Goal: Transaction & Acquisition: Obtain resource

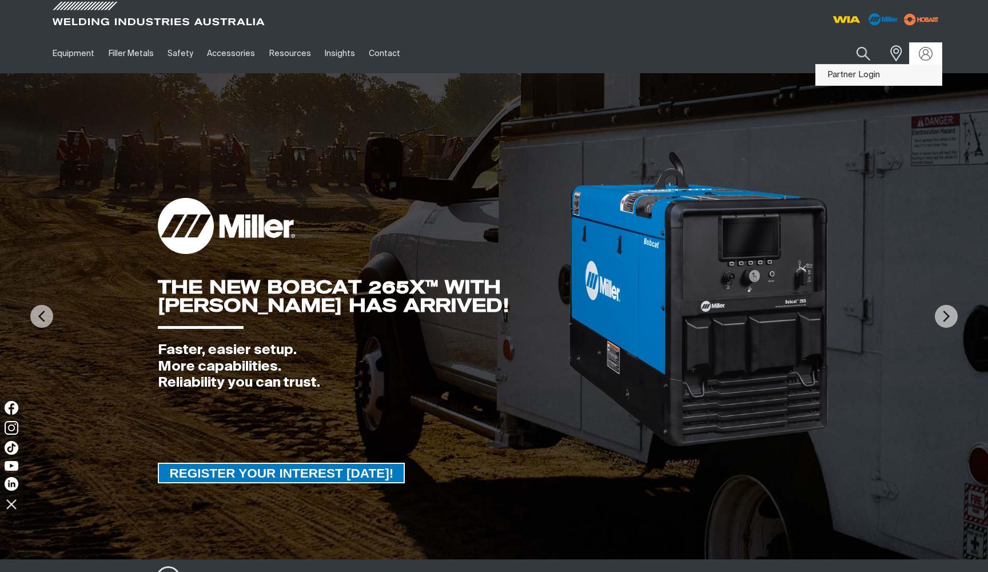
click at [882, 77] on link "Partner Login" at bounding box center [879, 75] width 126 height 21
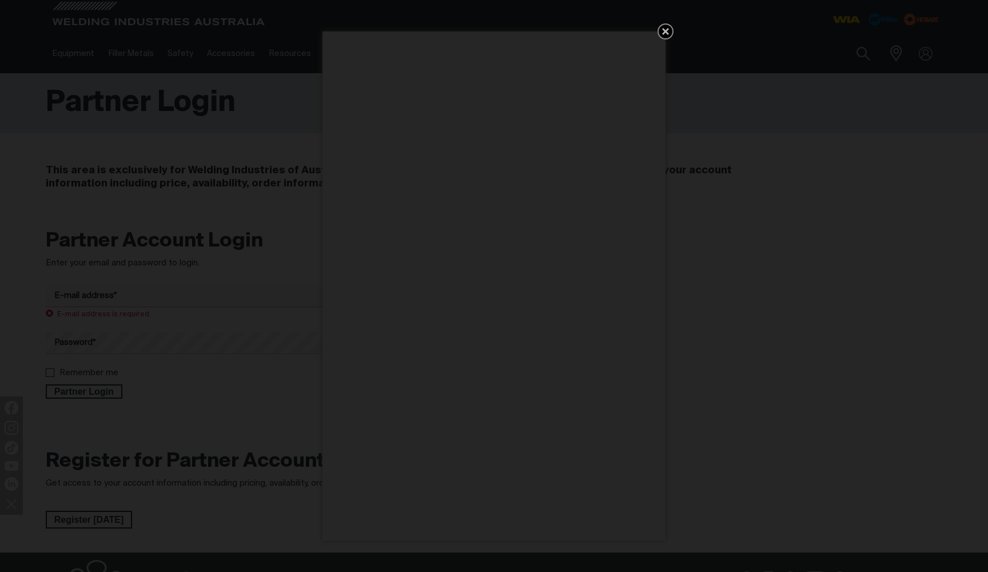
type input "[EMAIL_ADDRESS][DOMAIN_NAME]"
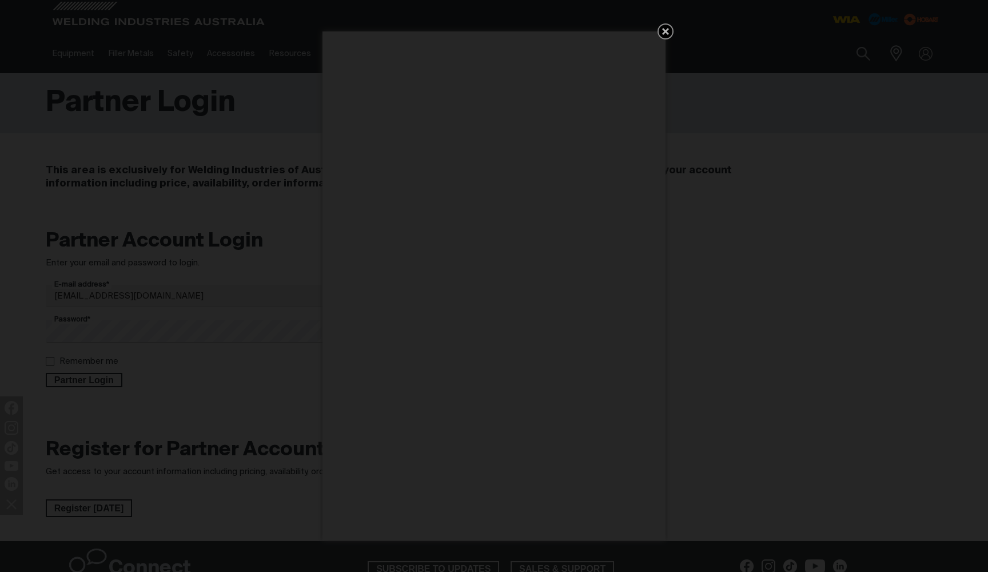
click at [670, 29] on icon "Get 5 WIA Welding Guides Free!" at bounding box center [666, 32] width 14 height 14
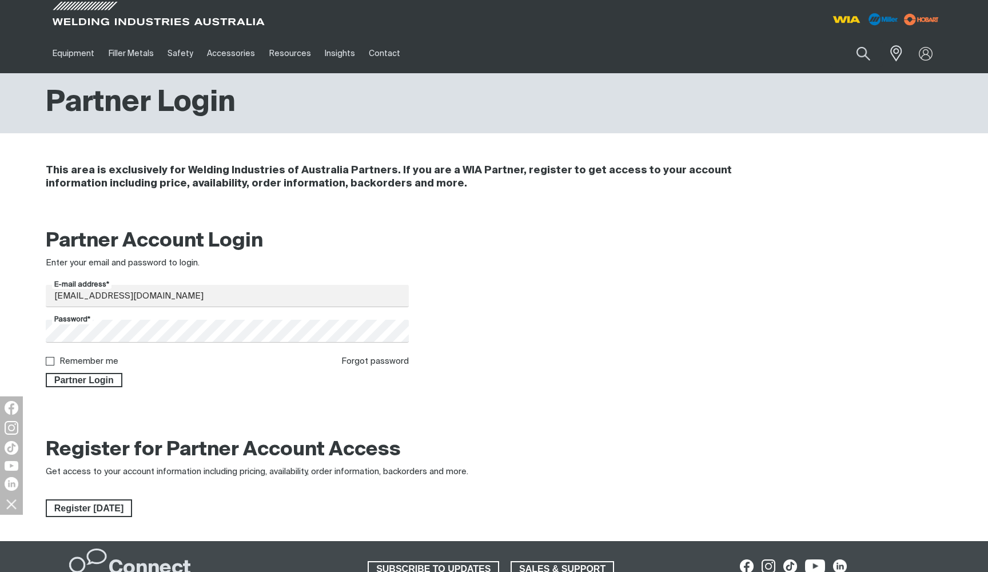
click at [70, 362] on label "Remember me" at bounding box center [88, 361] width 59 height 9
click at [53, 362] on input "Remember me" at bounding box center [49, 360] width 7 height 7
checkbox input "true"
click at [66, 380] on span "Partner Login" at bounding box center [84, 380] width 74 height 15
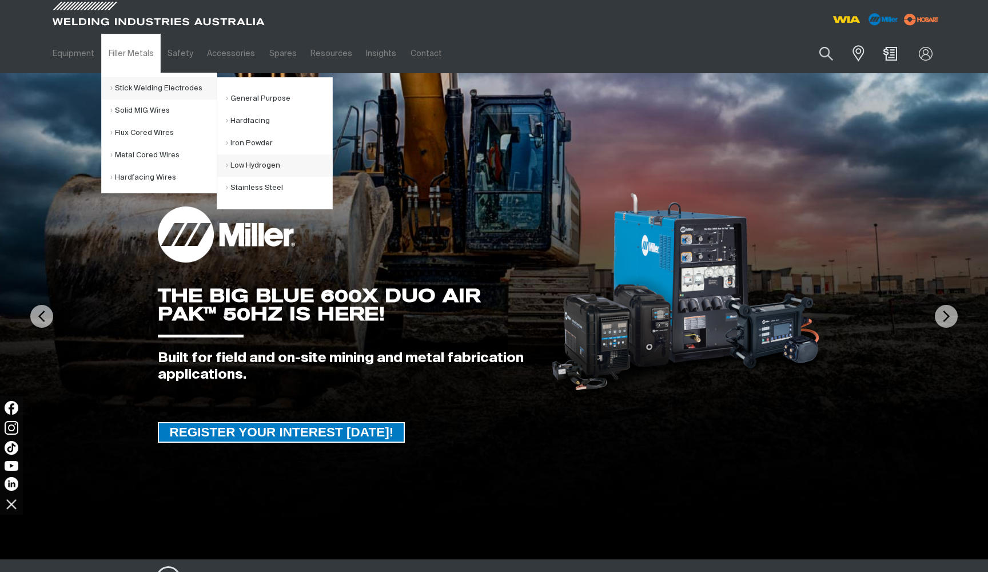
click at [276, 173] on link "Low Hydrogen" at bounding box center [279, 165] width 106 height 22
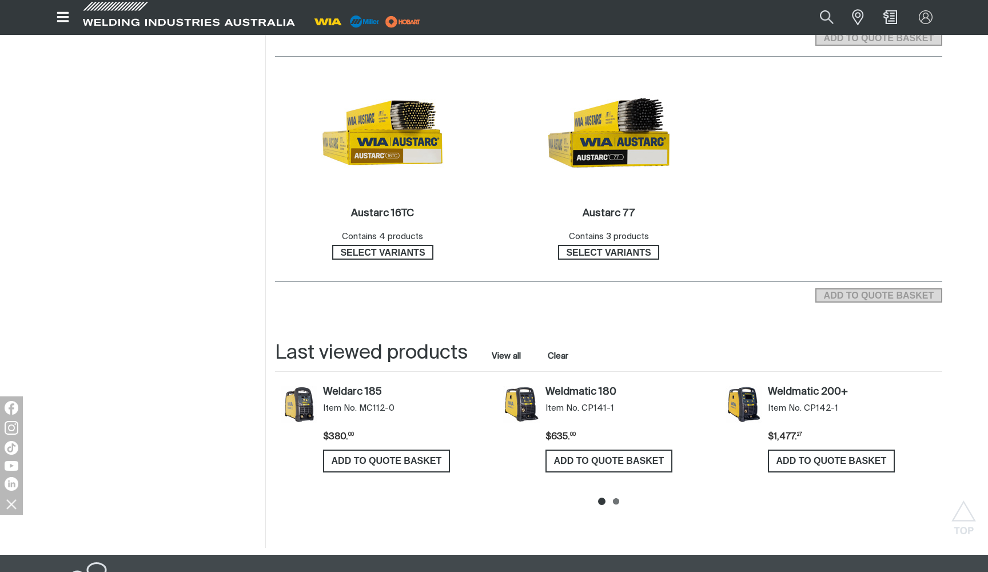
scroll to position [406, 0]
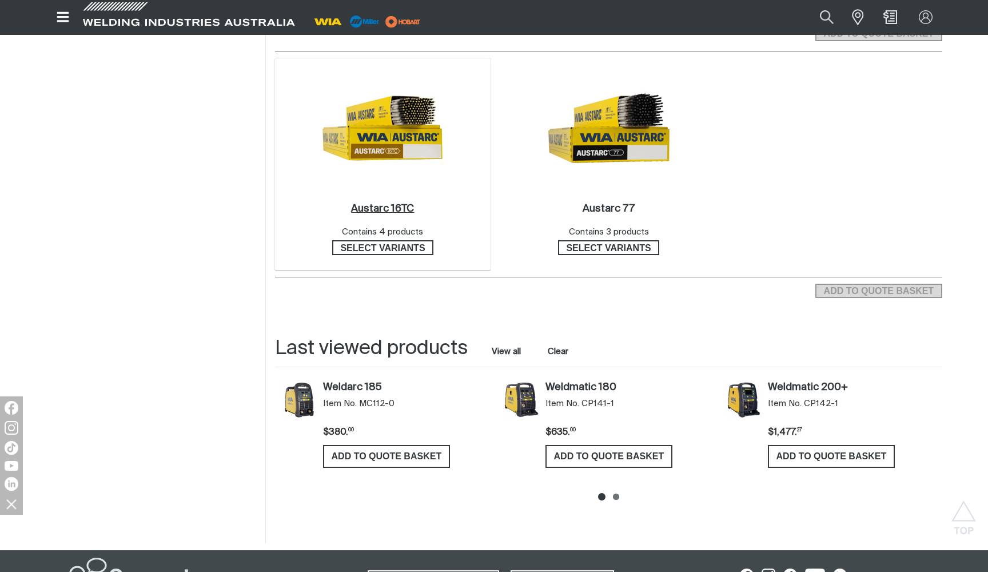
click at [400, 205] on h2 "Austarc 16TC ." at bounding box center [382, 209] width 63 height 10
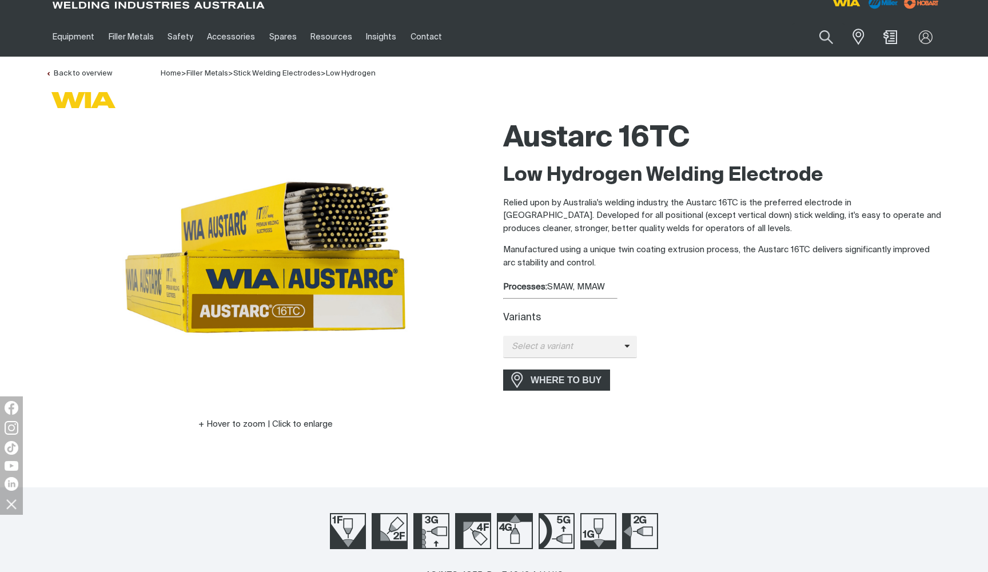
scroll to position [28, 0]
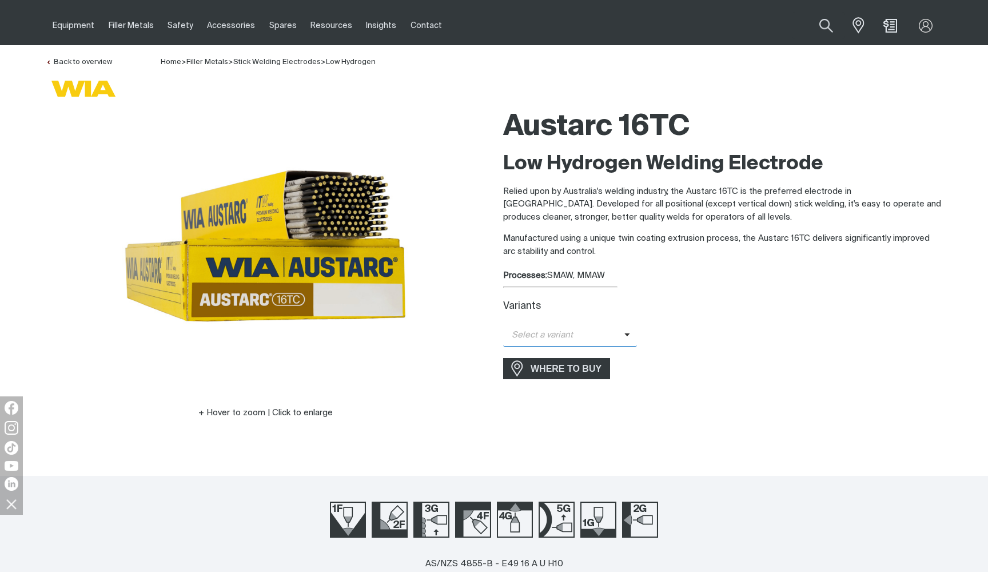
click at [617, 332] on span "Select a variant" at bounding box center [563, 335] width 121 height 13
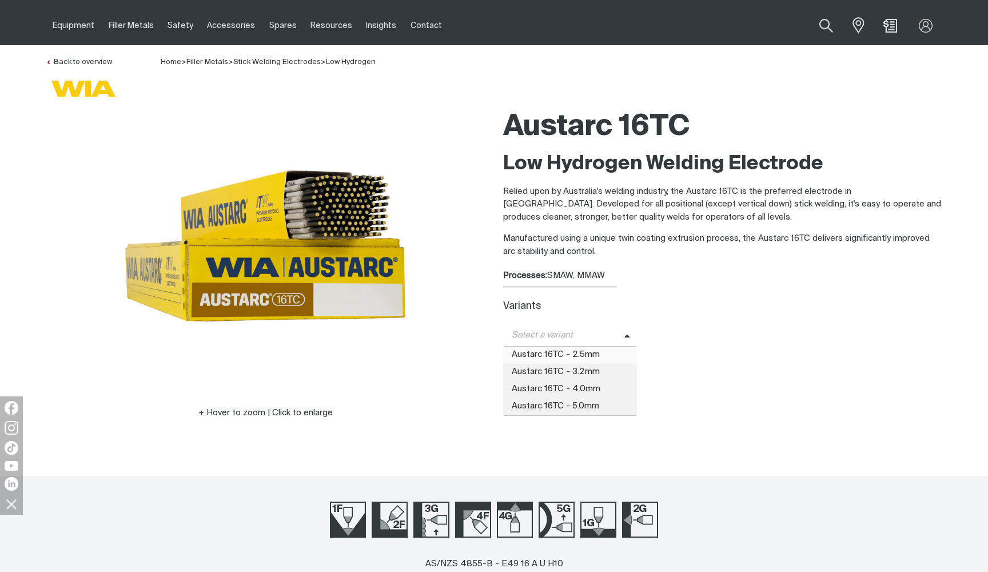
click at [619, 353] on span "Austarc 16TC - 2.5mm" at bounding box center [570, 355] width 134 height 17
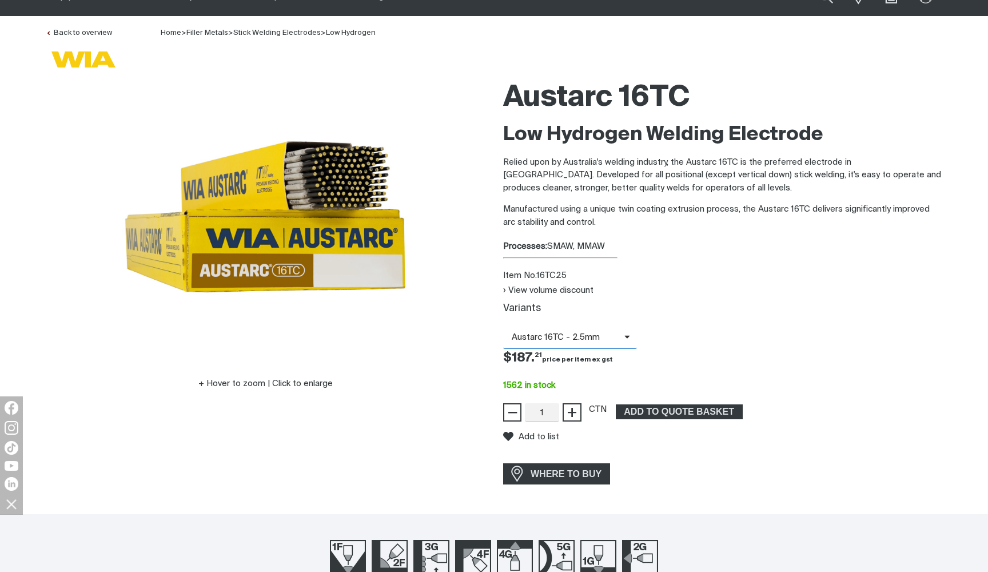
scroll to position [78, 0]
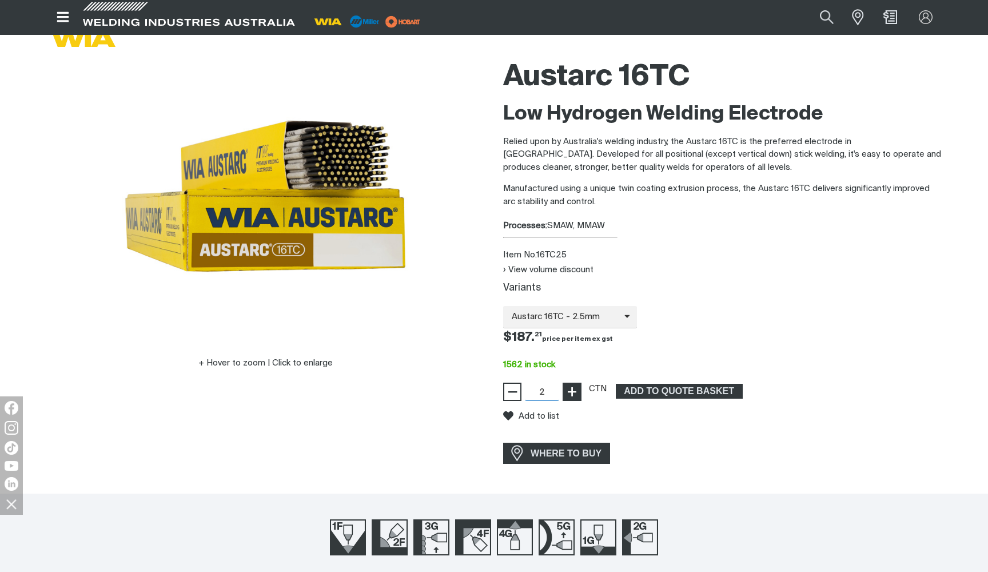
click at [579, 388] on button "+" at bounding box center [572, 392] width 18 height 18
click at [683, 432] on div "Austarc 16TC Low Hydrogen Welding Electrode Relied upon by Australia's welding …" at bounding box center [722, 261] width 439 height 416
click at [681, 392] on span "ADD TO QUOTE BASKET" at bounding box center [679, 391] width 125 height 15
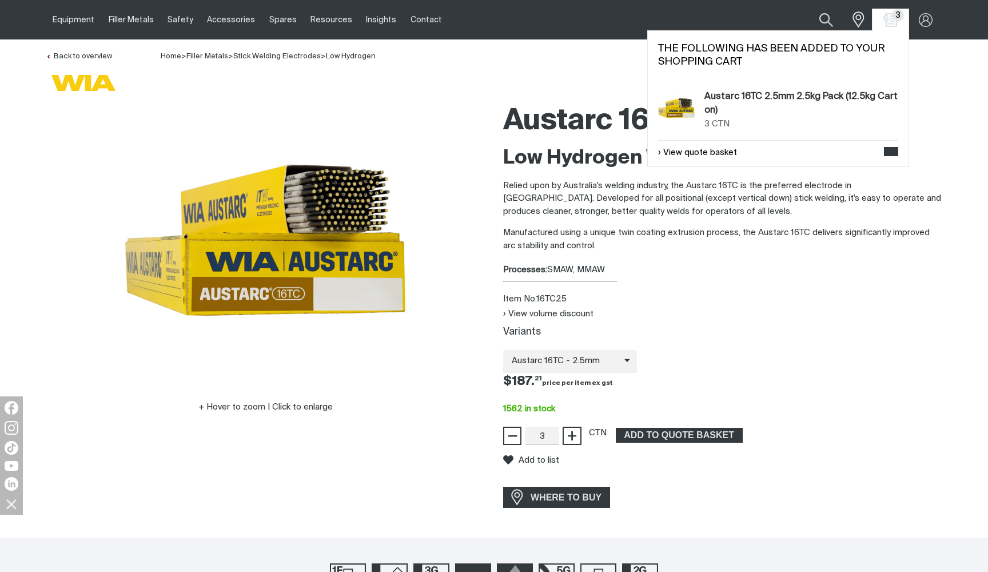
scroll to position [33, 0]
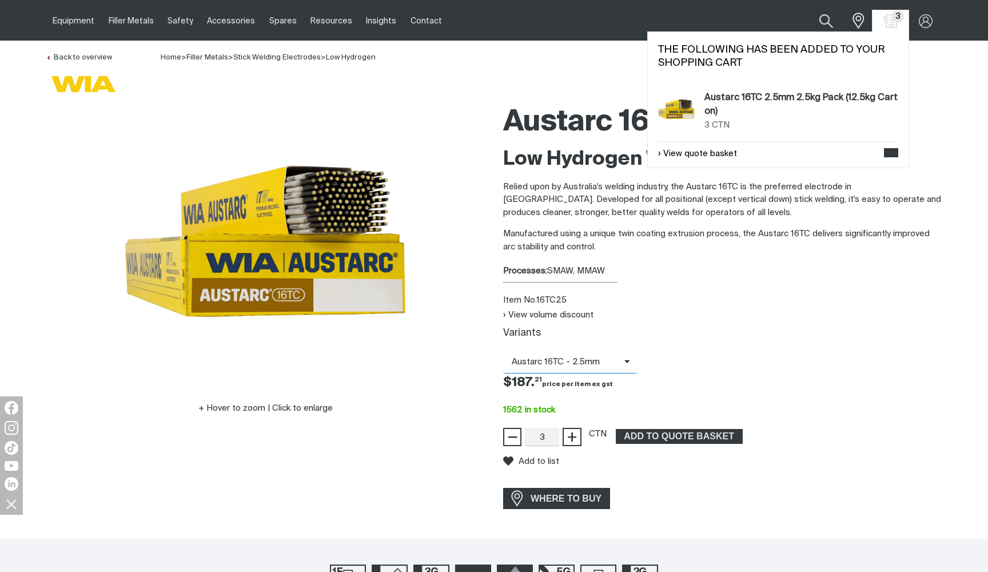
click at [603, 351] on span "Austarc 16TC - 2.5mm" at bounding box center [570, 362] width 134 height 22
click at [599, 397] on span "Austarc 16TC - 3.2mm" at bounding box center [570, 399] width 134 height 17
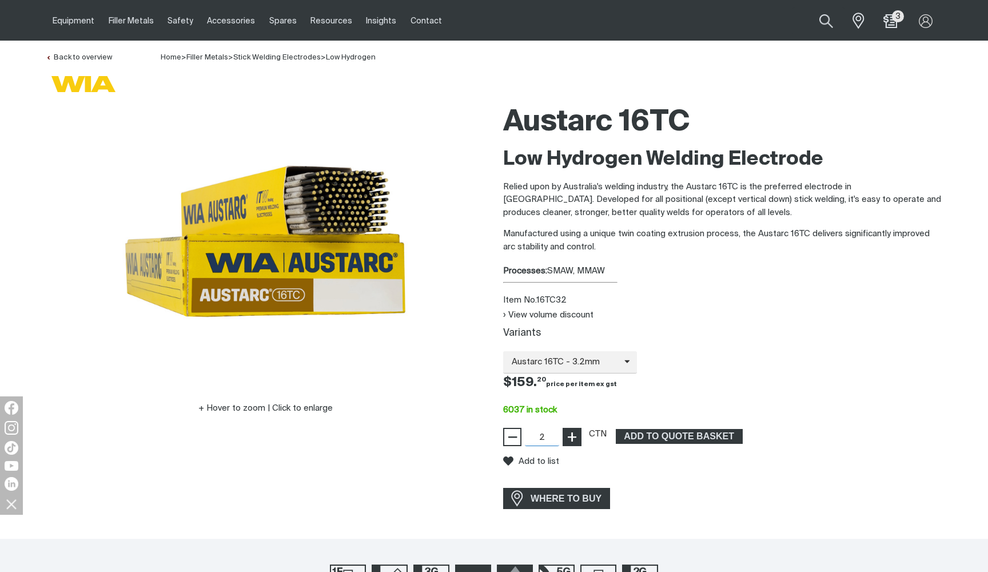
click at [573, 437] on span "+" at bounding box center [572, 436] width 11 height 19
type input "5"
click at [573, 437] on span "+" at bounding box center [572, 436] width 11 height 19
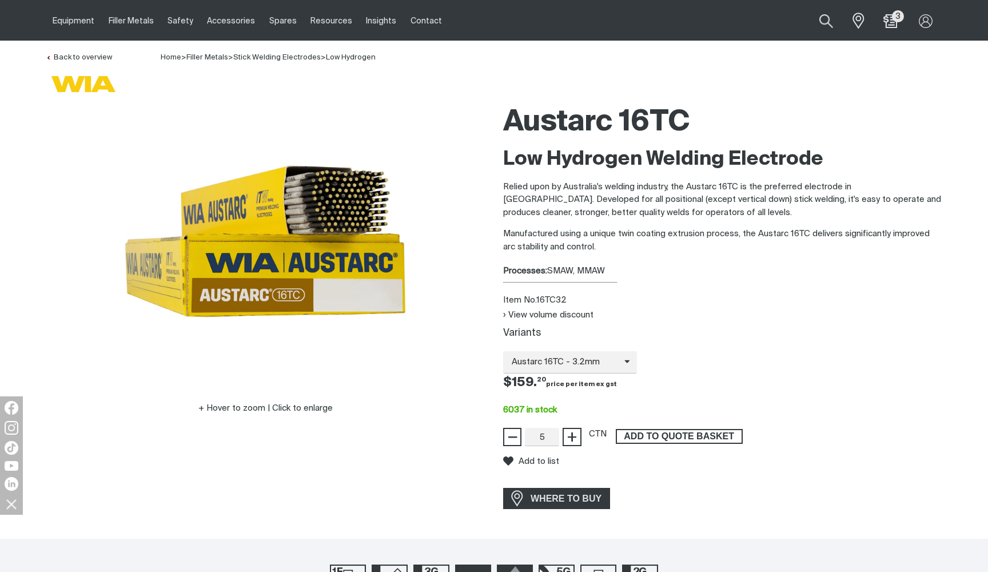
click at [671, 429] on span "ADD TO QUOTE BASKET" at bounding box center [679, 436] width 125 height 15
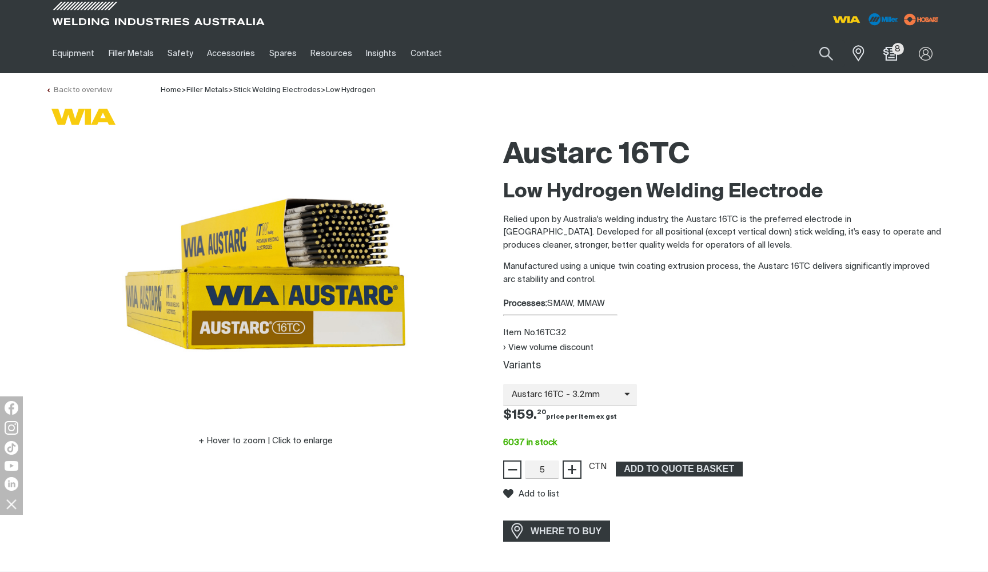
scroll to position [0, 0]
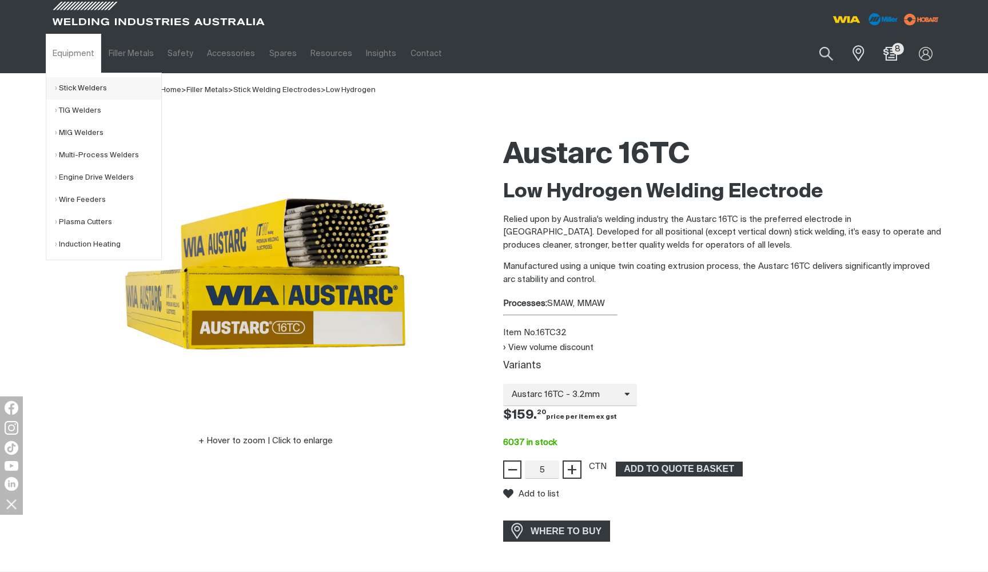
click at [80, 89] on link "Stick Welders" at bounding box center [108, 88] width 106 height 22
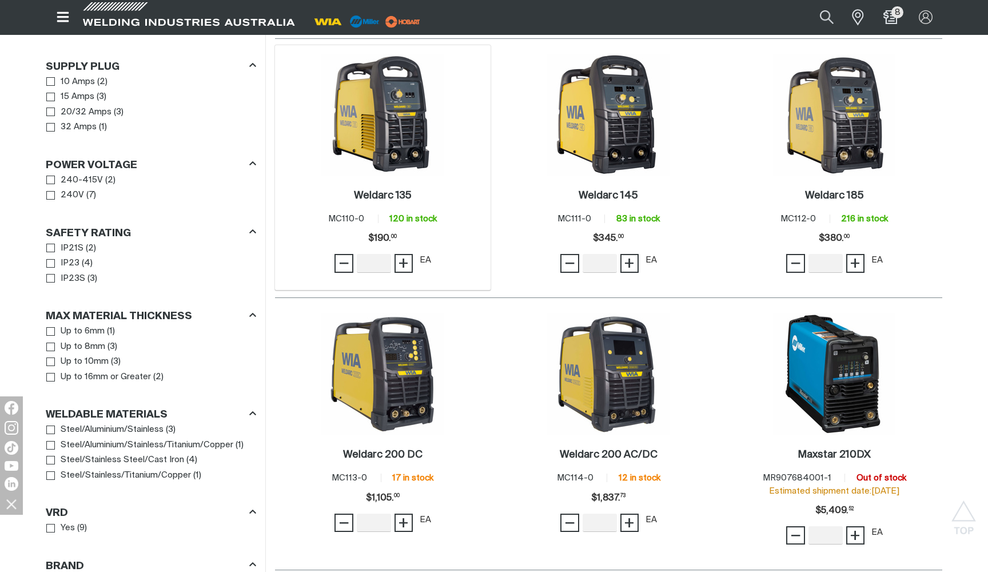
scroll to position [609, 0]
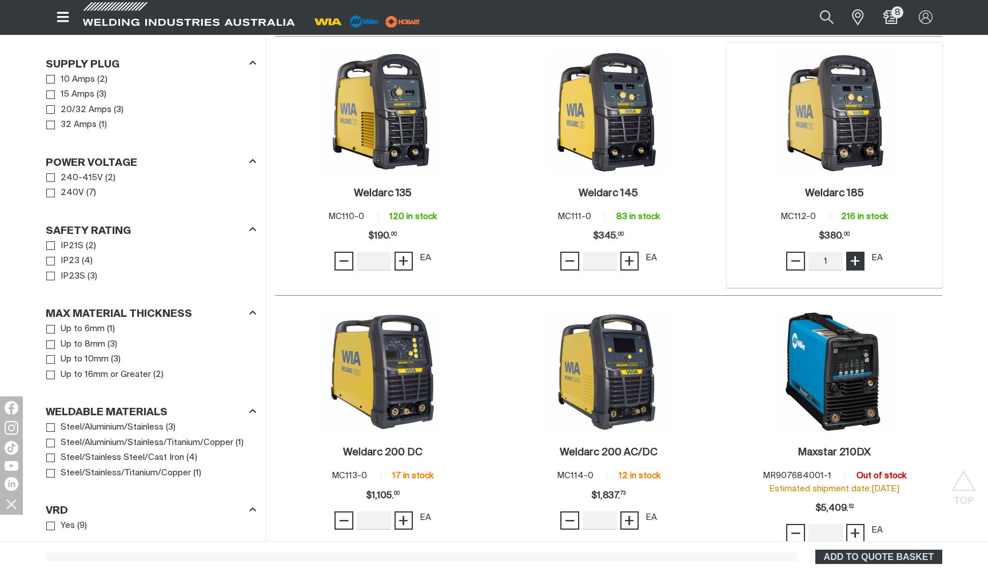
click at [854, 251] on span "+" at bounding box center [855, 260] width 11 height 19
type input "2"
click at [854, 251] on span "+" at bounding box center [855, 260] width 11 height 19
click at [894, 137] on img at bounding box center [834, 112] width 122 height 122
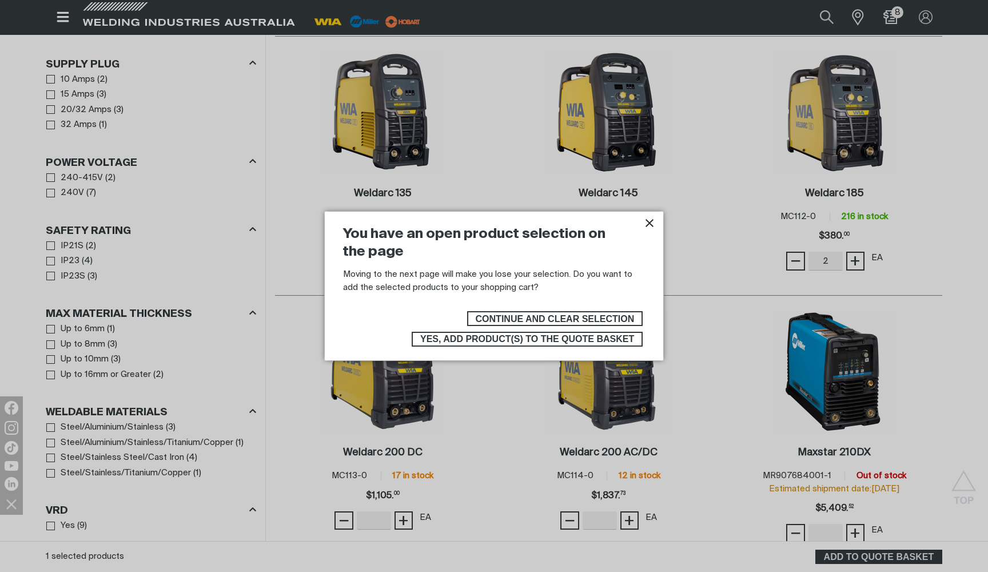
click at [622, 338] on span "Yes, add product(s) to the quote basket" at bounding box center [527, 339] width 214 height 15
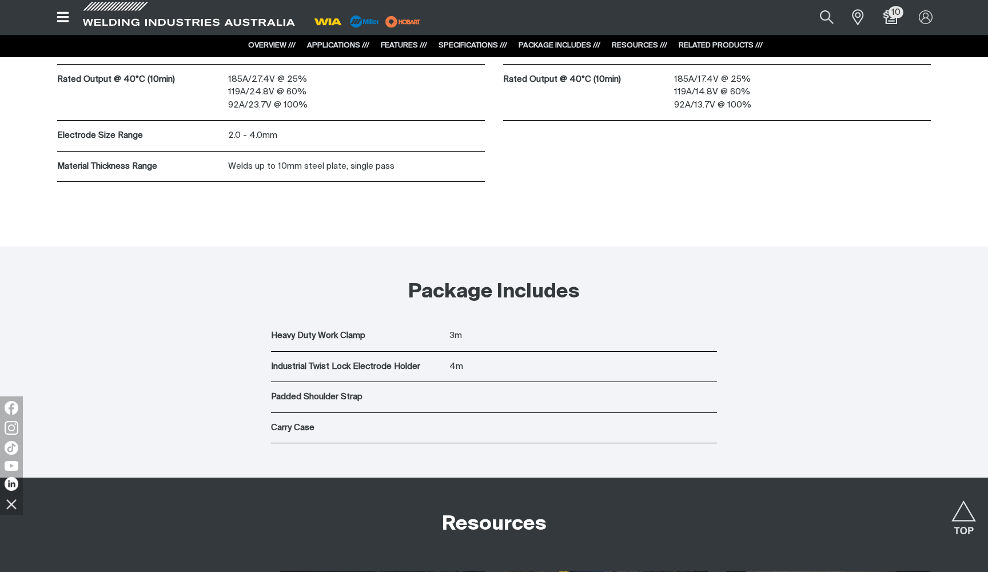
scroll to position [3690, 0]
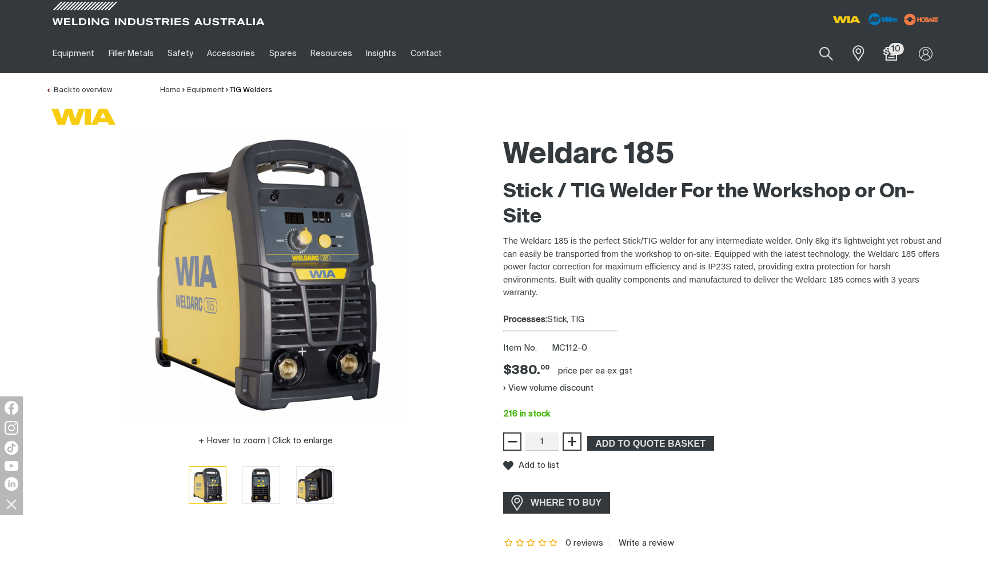
scroll to position [0, 0]
click at [273, 52] on link "Spares" at bounding box center [283, 53] width 41 height 39
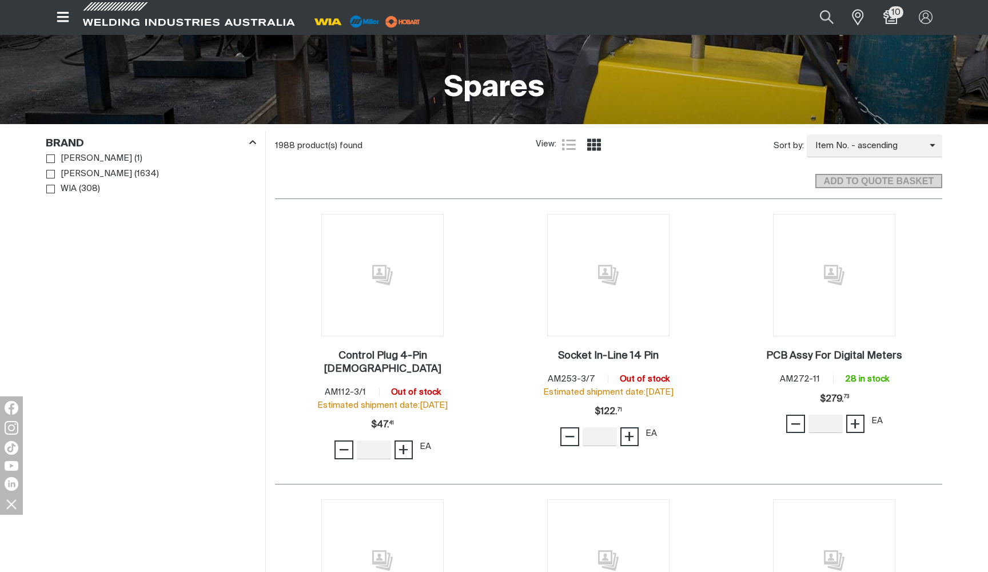
scroll to position [255, 0]
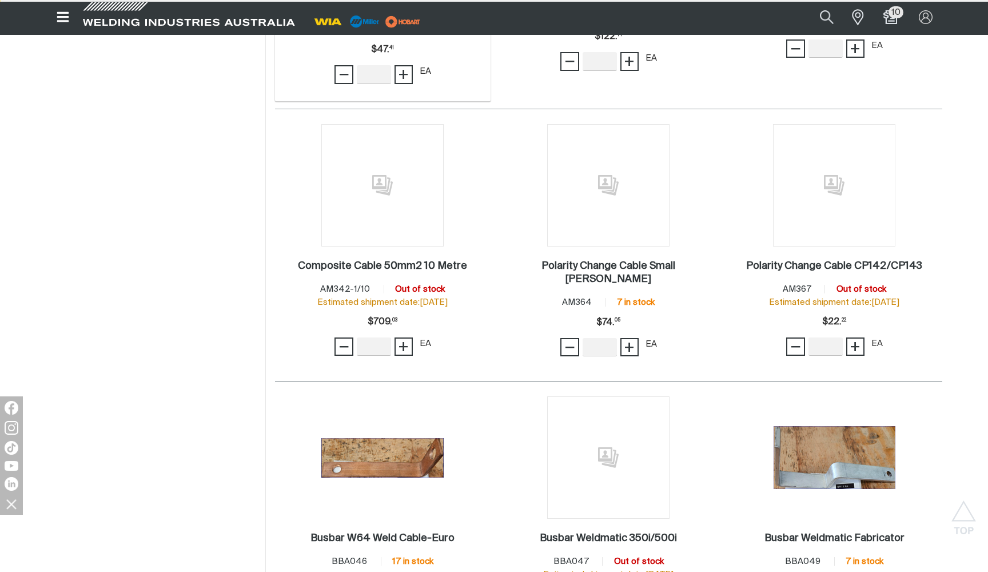
scroll to position [612, 0]
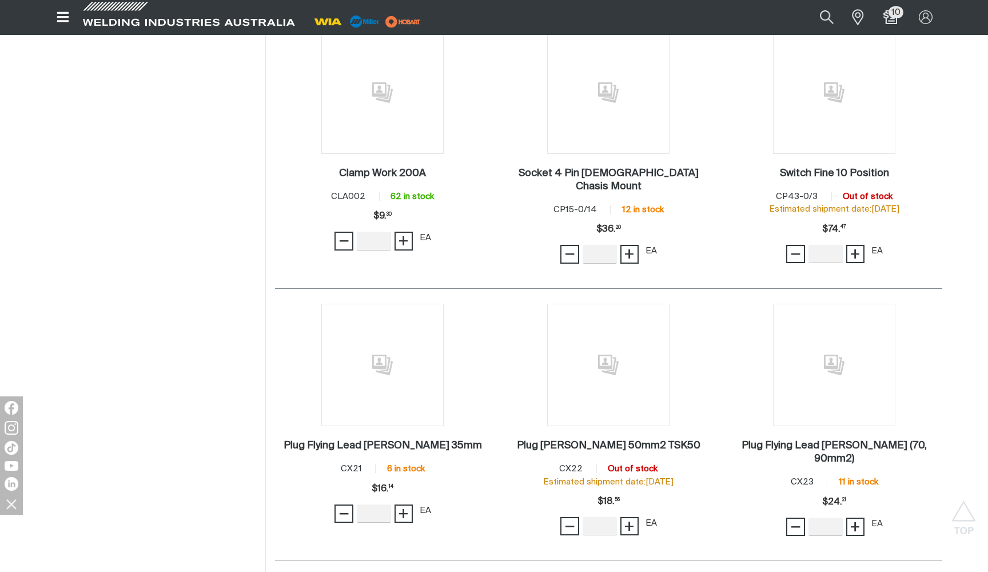
scroll to position [1541, 0]
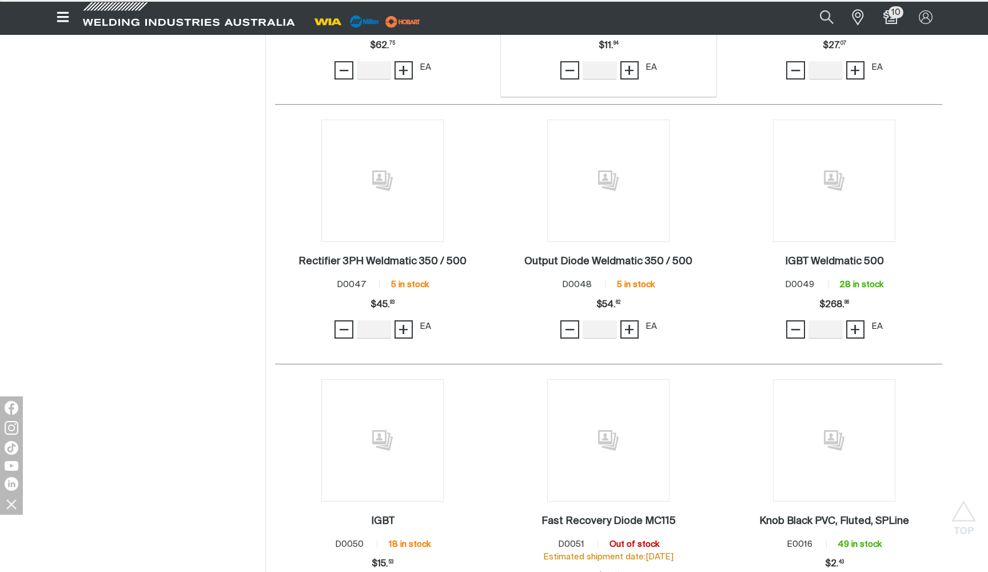
scroll to position [3041, 0]
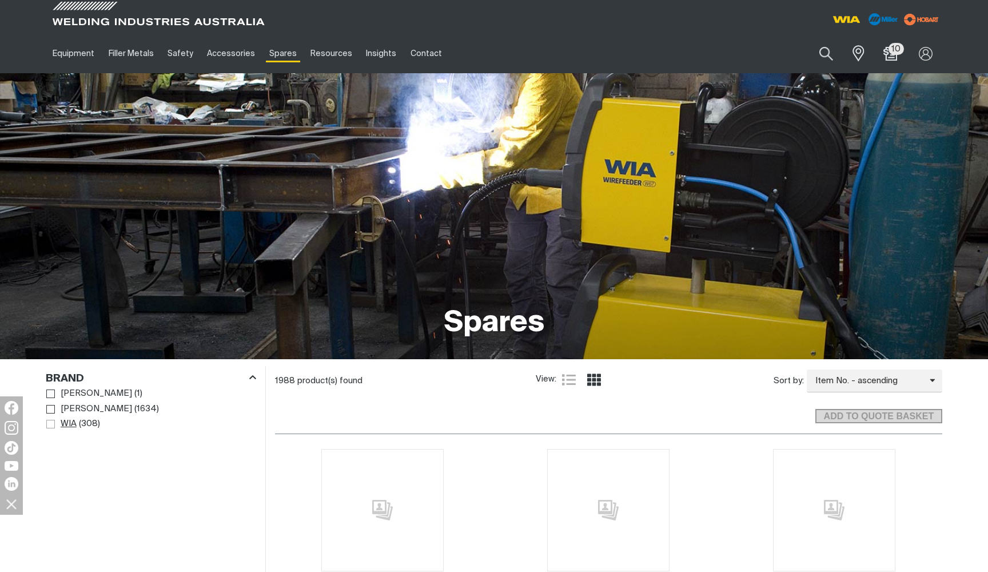
click at [53, 422] on span "Brand" at bounding box center [50, 424] width 9 height 9
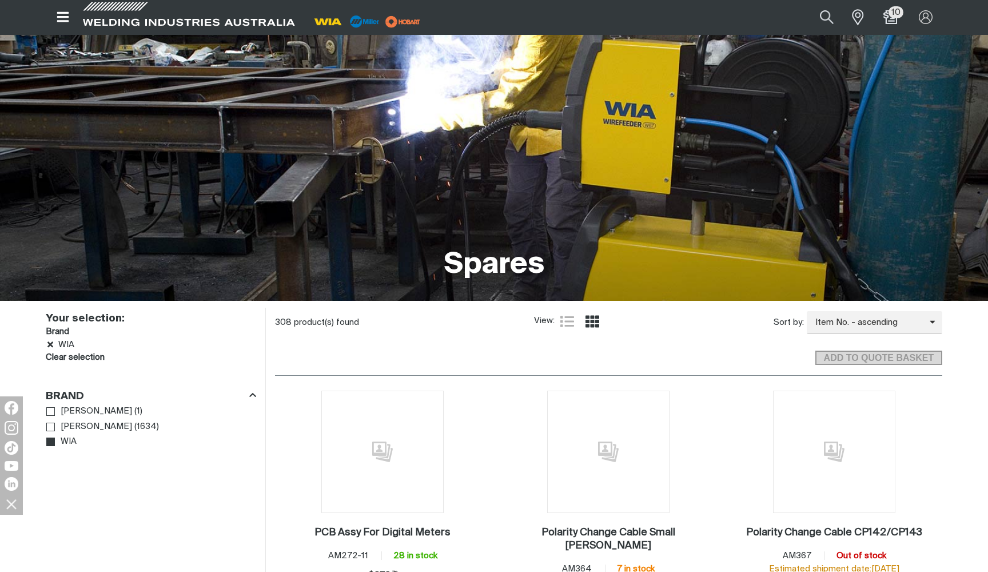
scroll to position [58, 0]
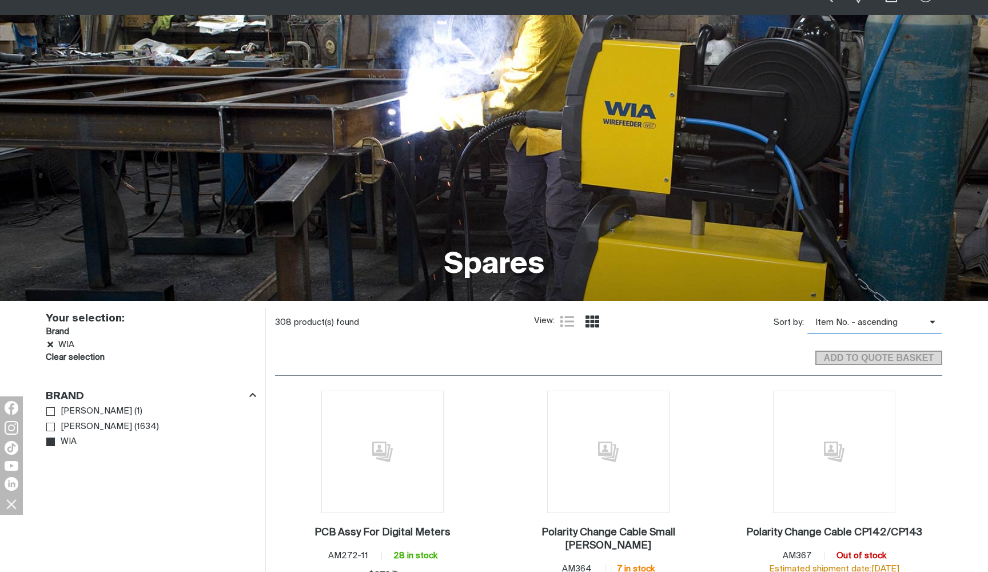
click at [881, 323] on span "Item No. - ascending" at bounding box center [868, 322] width 123 height 13
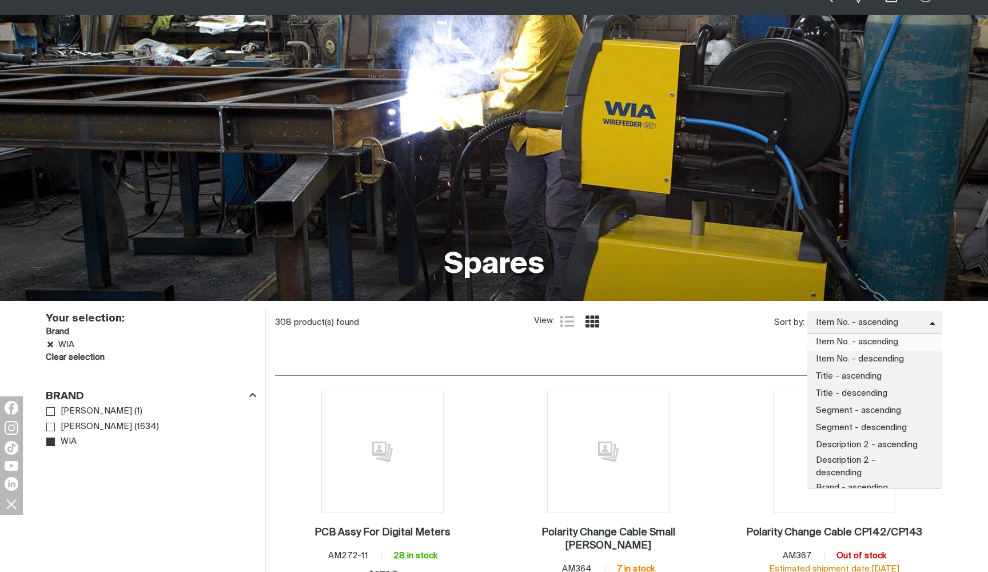
click at [684, 359] on div "ADD TO QUOTE BASKET" at bounding box center [608, 352] width 667 height 31
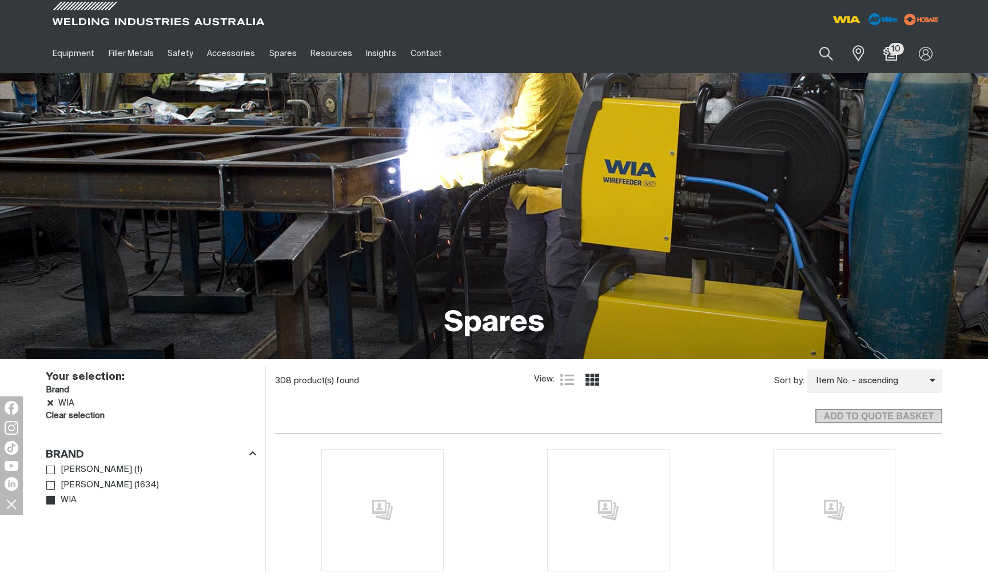
scroll to position [0, 0]
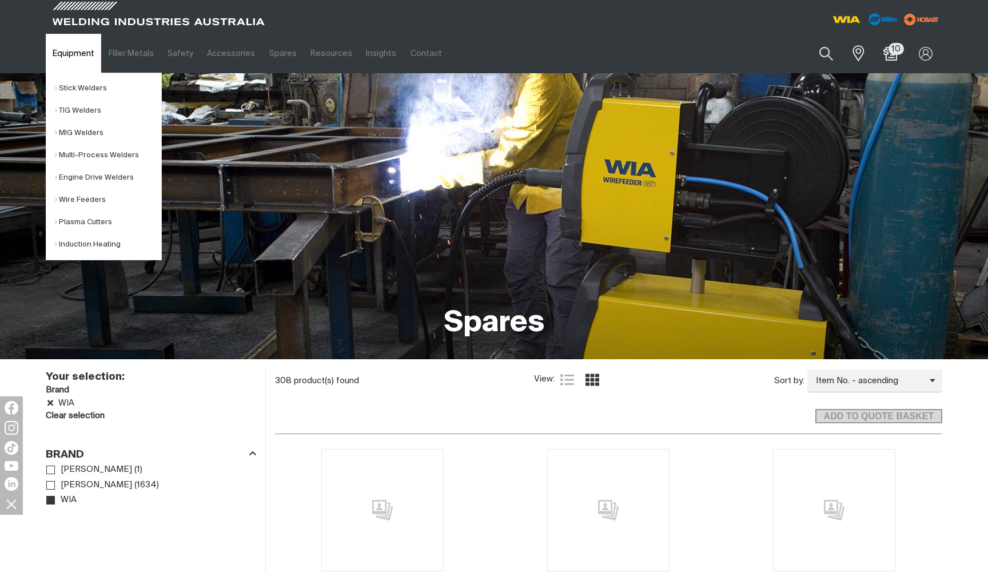
click at [78, 58] on link "Equipment" at bounding box center [73, 53] width 55 height 39
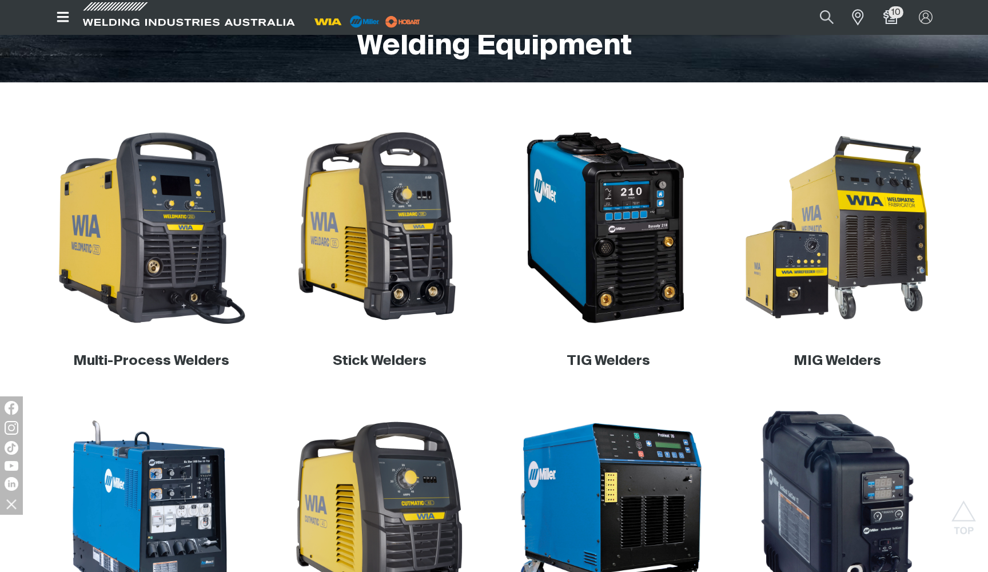
scroll to position [275, 0]
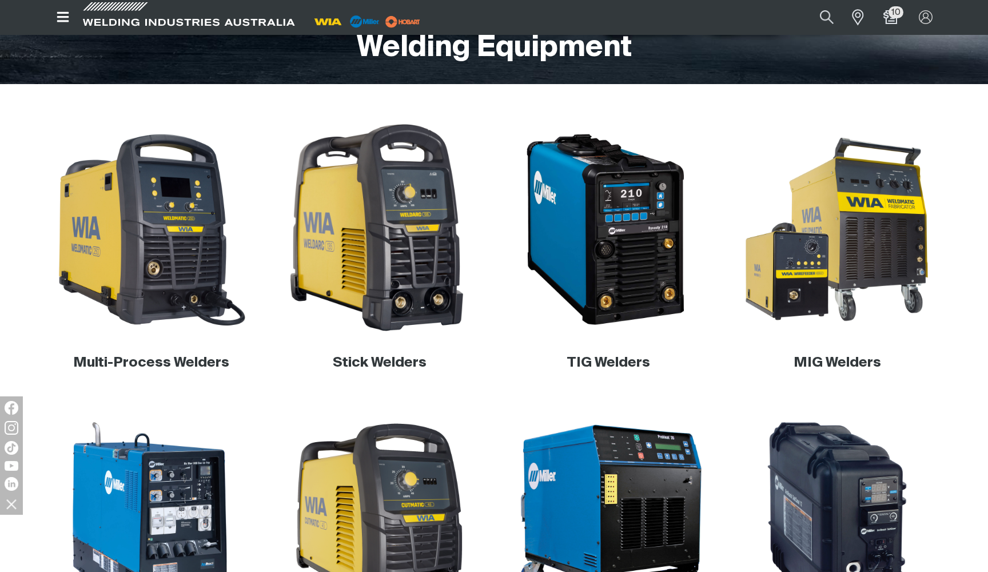
click at [364, 259] on img at bounding box center [380, 229] width 219 height 219
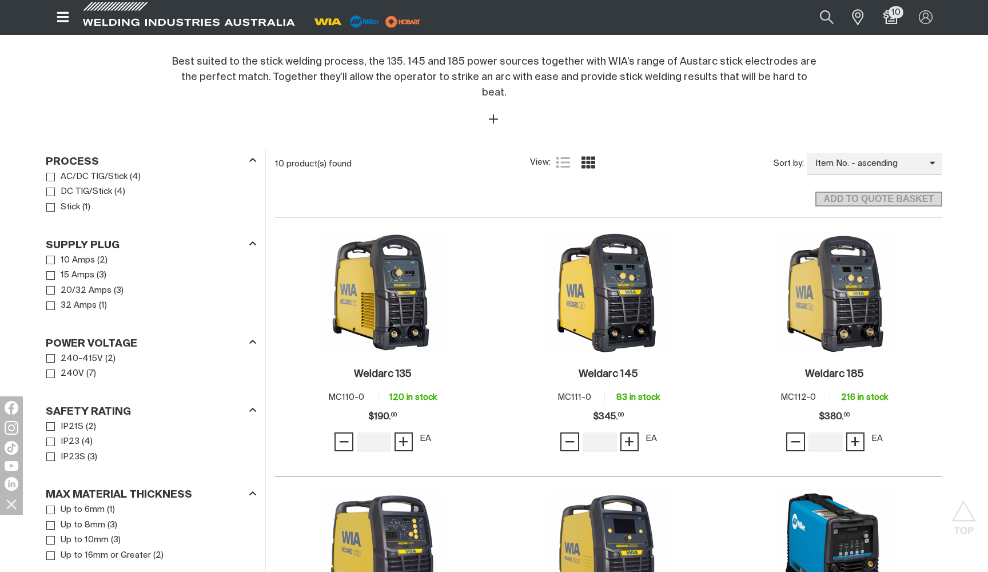
scroll to position [434, 0]
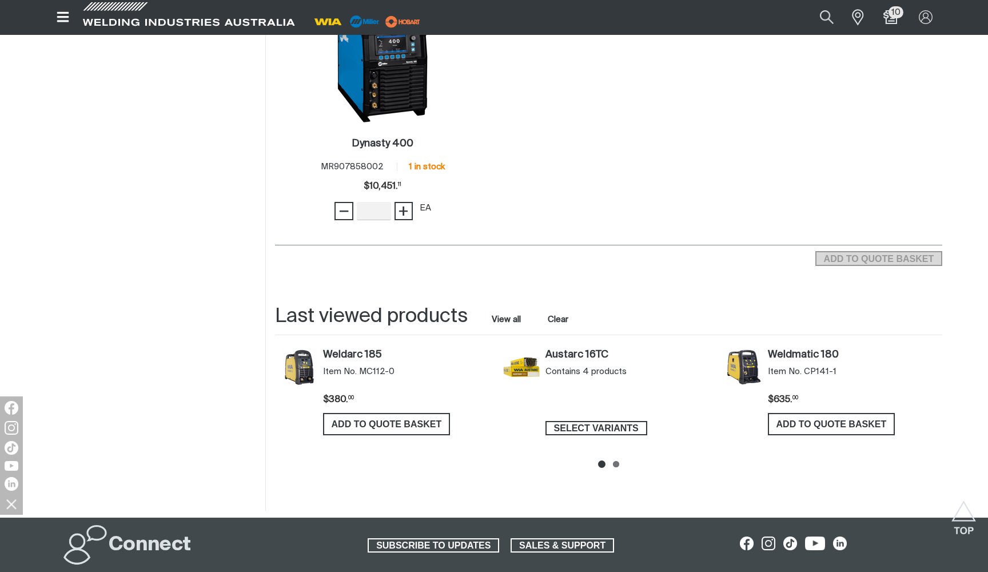
scroll to position [1462, 0]
click at [618, 459] on li at bounding box center [616, 462] width 7 height 7
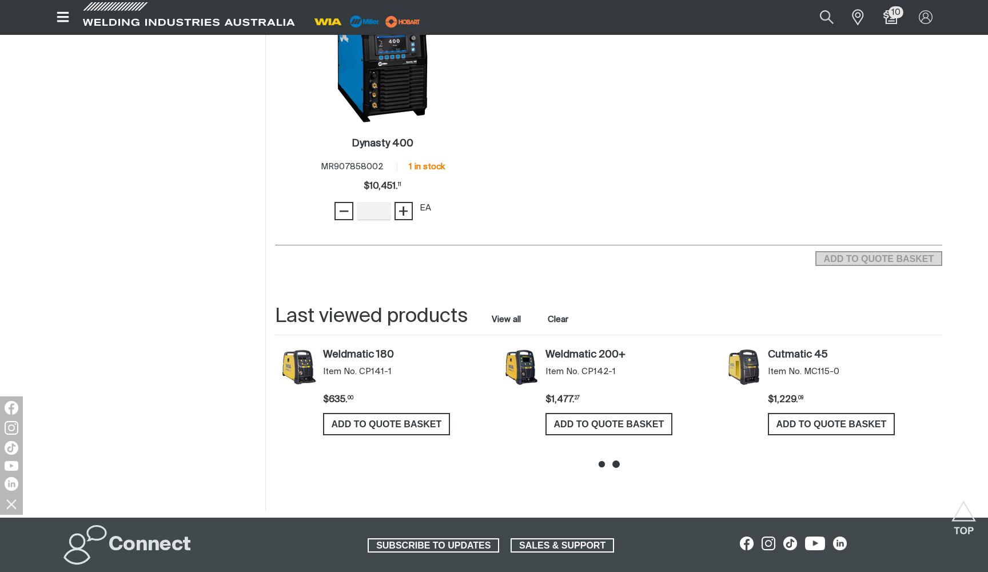
click at [604, 462] on icon at bounding box center [602, 465] width 6 height 6
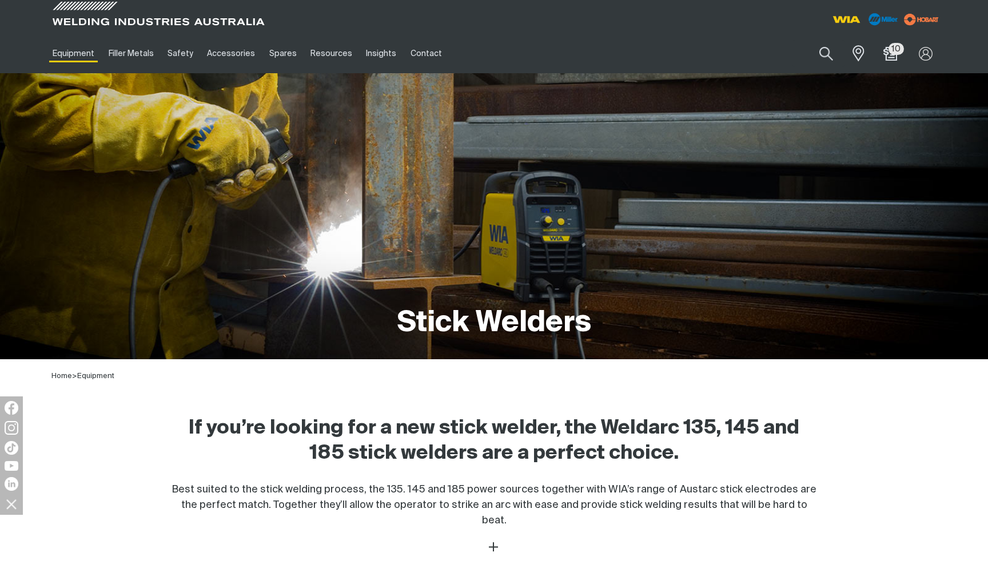
scroll to position [0, 0]
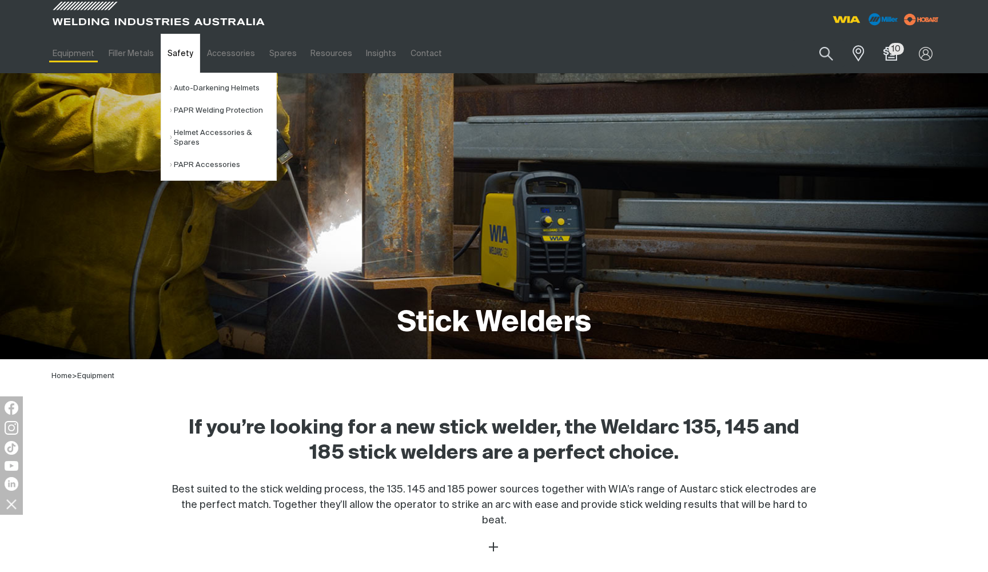
click at [184, 62] on link "Safety" at bounding box center [180, 53] width 39 height 39
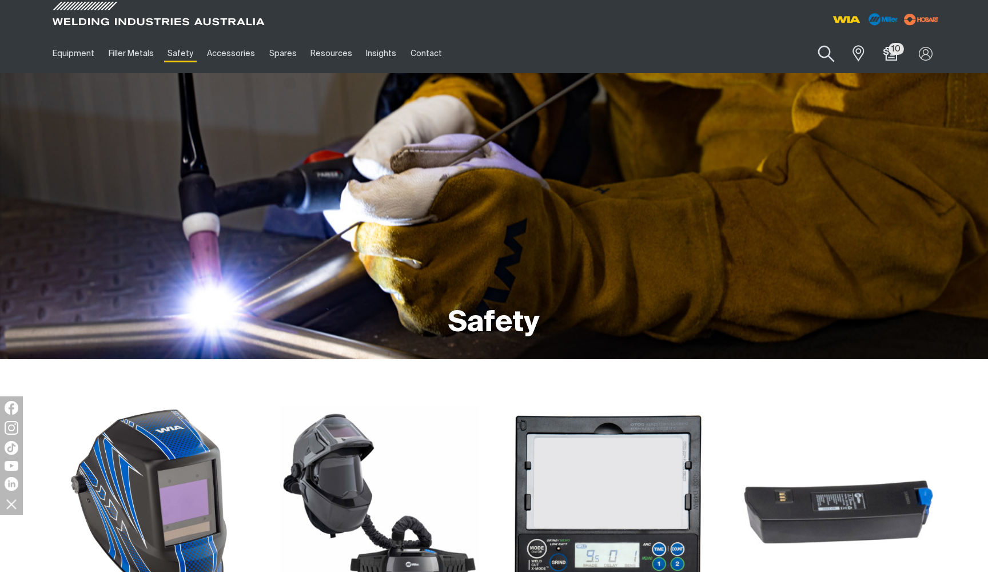
click at [821, 61] on button "Search products" at bounding box center [826, 54] width 46 height 33
click at [754, 62] on input "Search" at bounding box center [757, 54] width 176 height 26
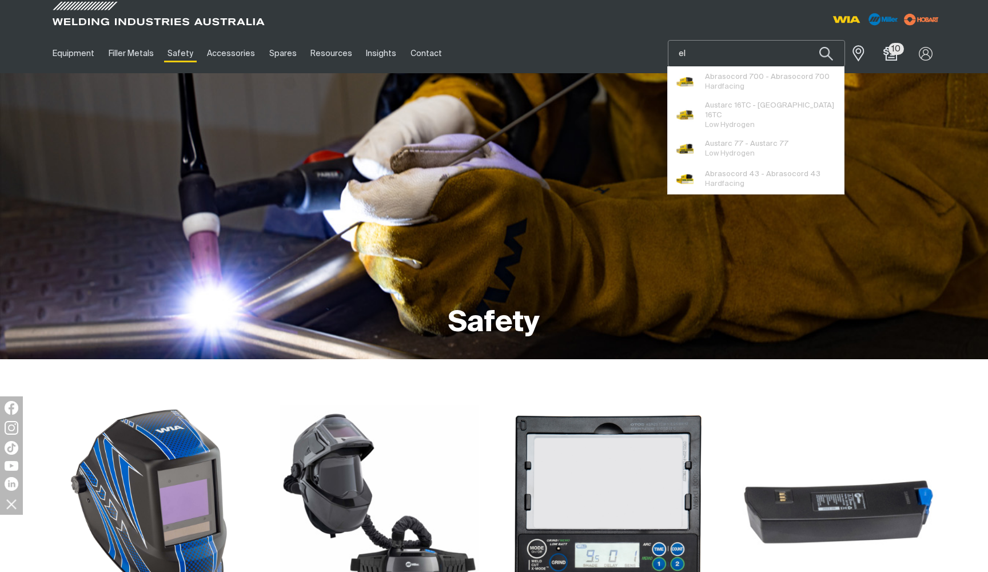
type input "e"
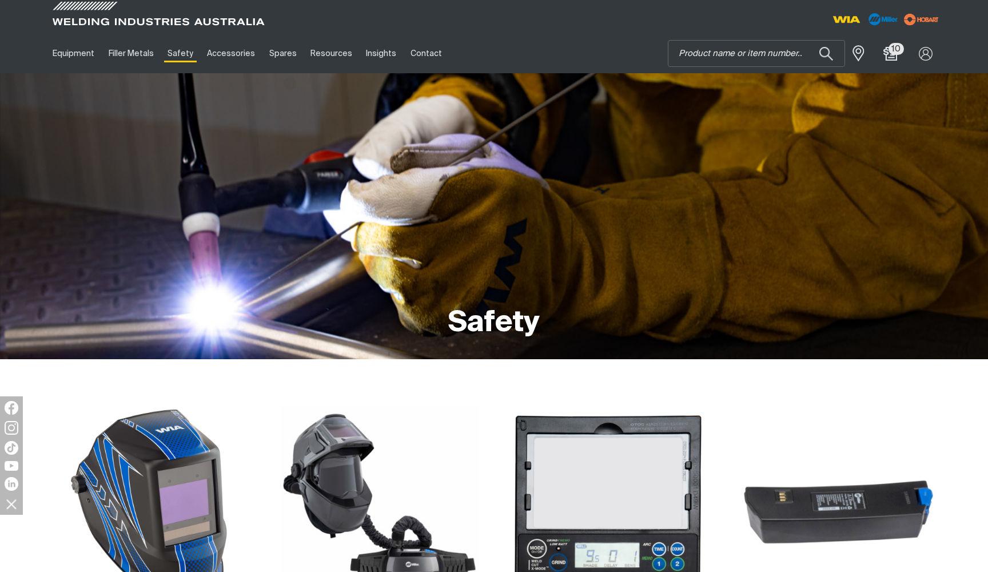
click at [599, 39] on ul "Equipment Stick Welders TIG Welders MIG Welders Multi-Process Welders Engine Dr…" at bounding box center [382, 53] width 673 height 39
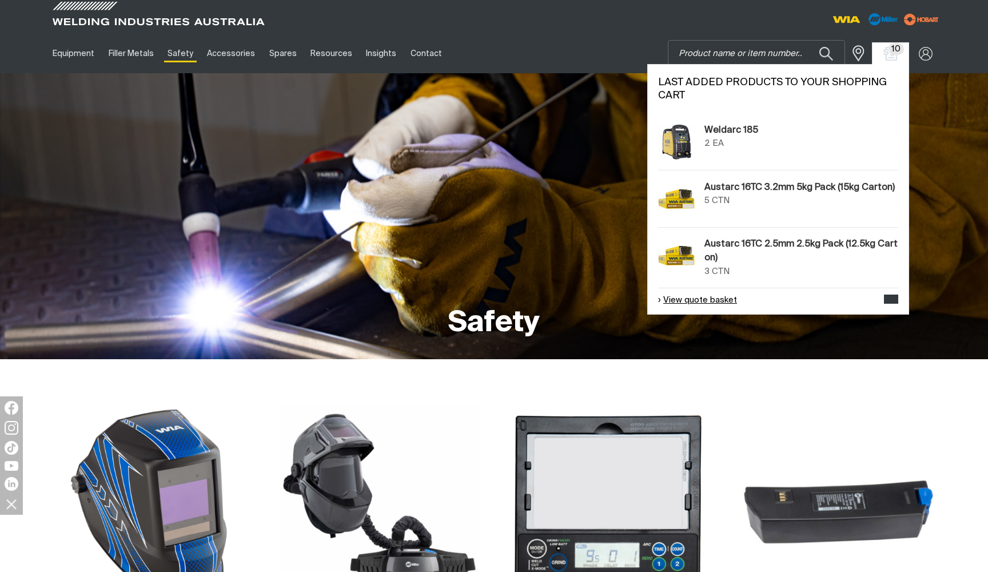
click at [698, 307] on link "View quote basket" at bounding box center [697, 300] width 79 height 13
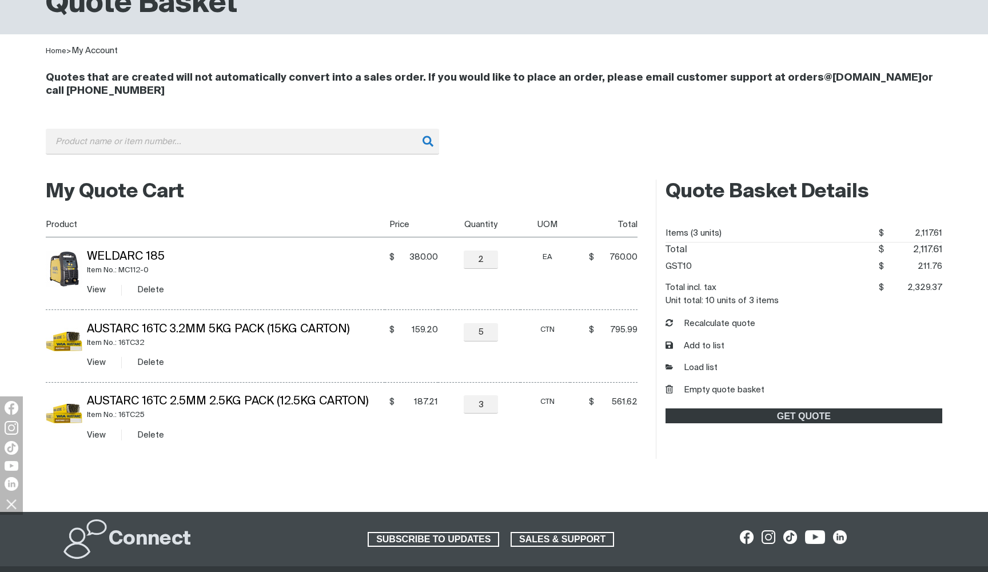
scroll to position [112, 0]
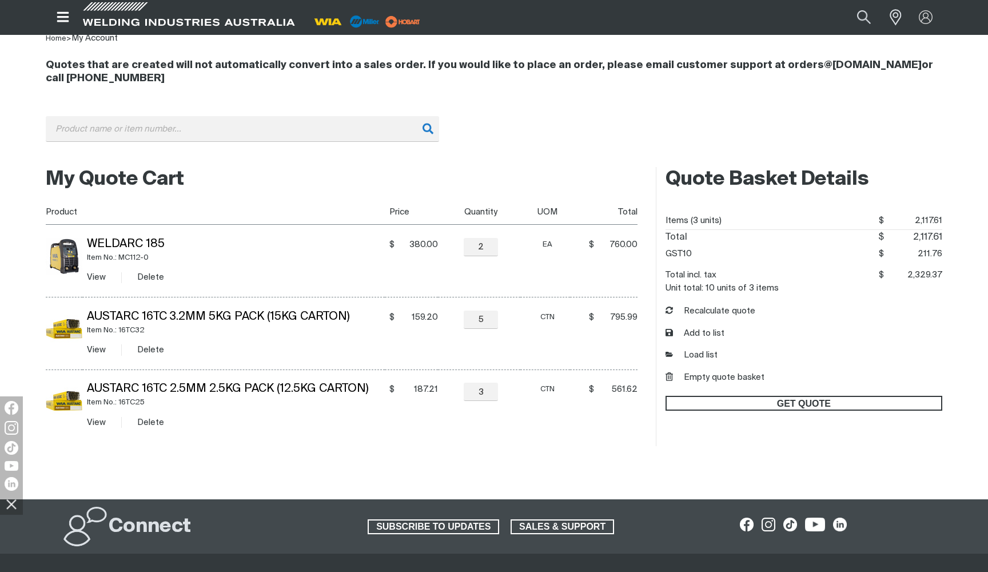
click at [786, 408] on span "GET QUOTE" at bounding box center [804, 403] width 275 height 15
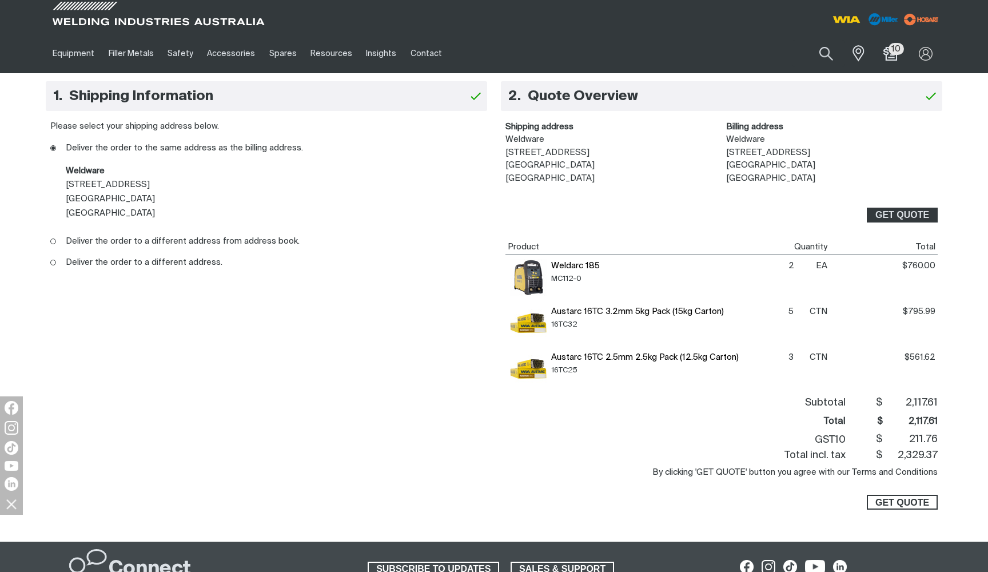
click at [889, 495] on span "GET QUOTE" at bounding box center [903, 502] width 54 height 15
